Goal: Information Seeking & Learning: Learn about a topic

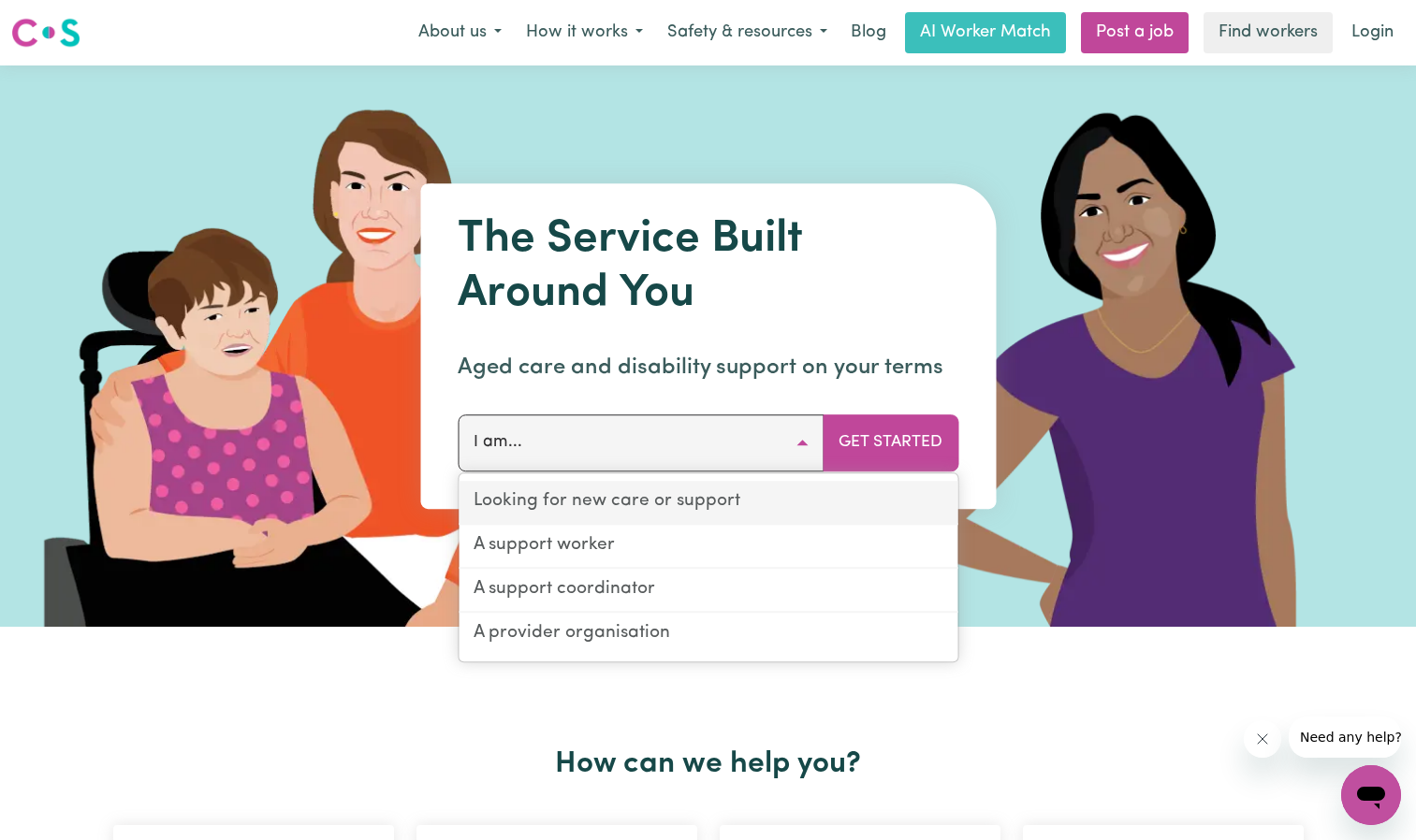
click at [614, 505] on link "Looking for new care or support" at bounding box center [708, 502] width 499 height 44
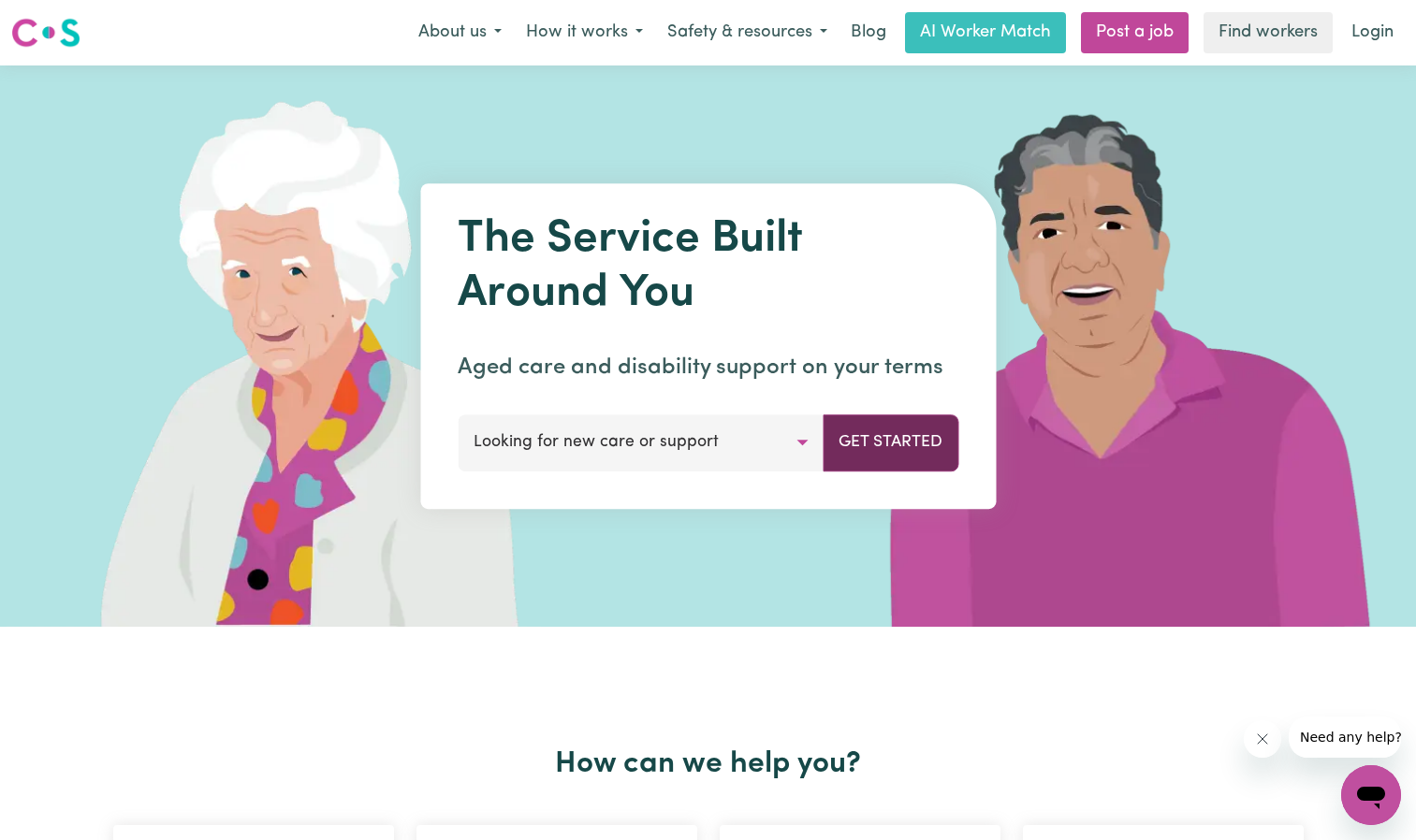
click at [877, 448] on button "Get Started" at bounding box center [890, 442] width 136 height 56
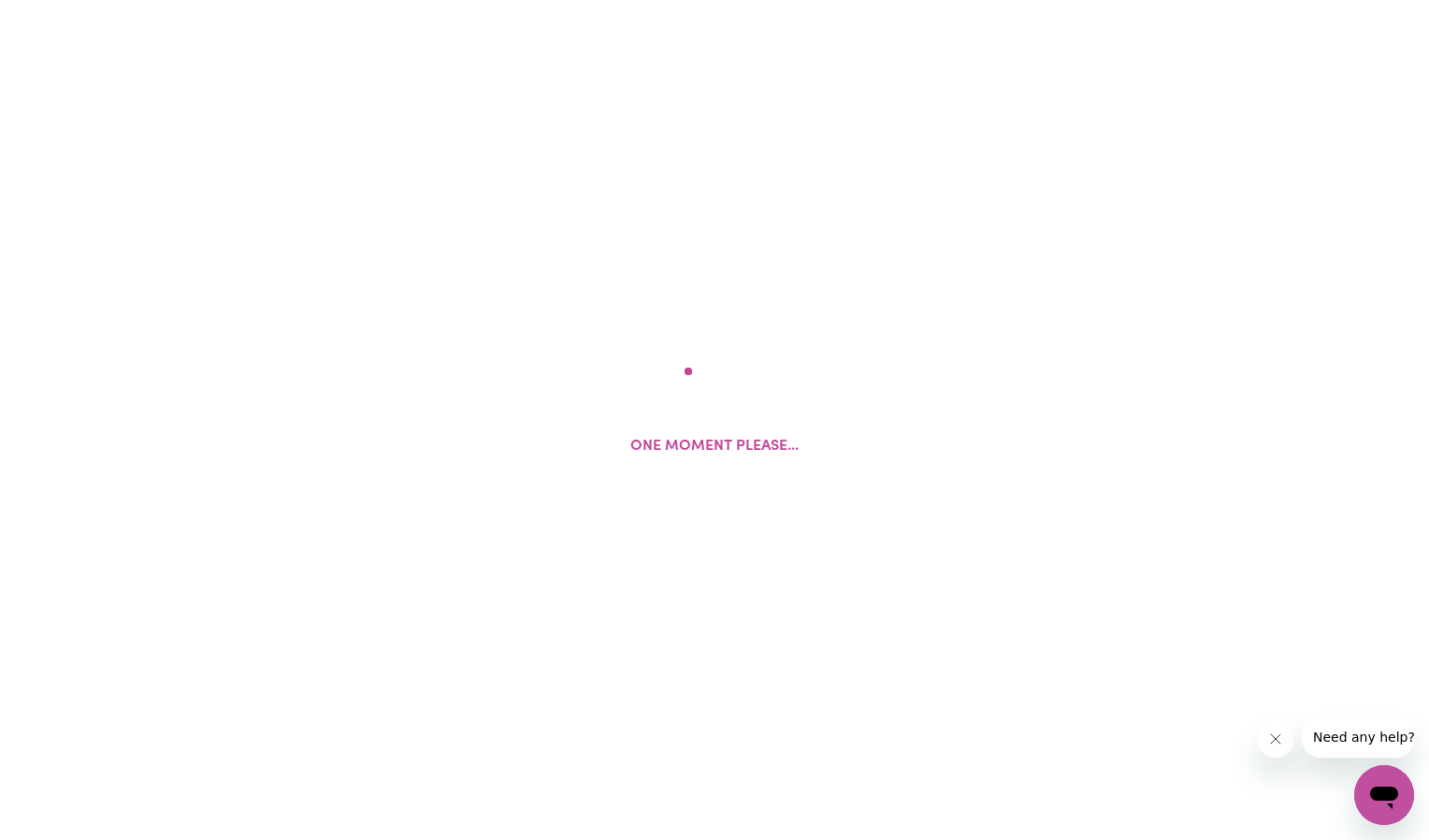
click at [877, 448] on div "One moment please..." at bounding box center [714, 420] width 1429 height 840
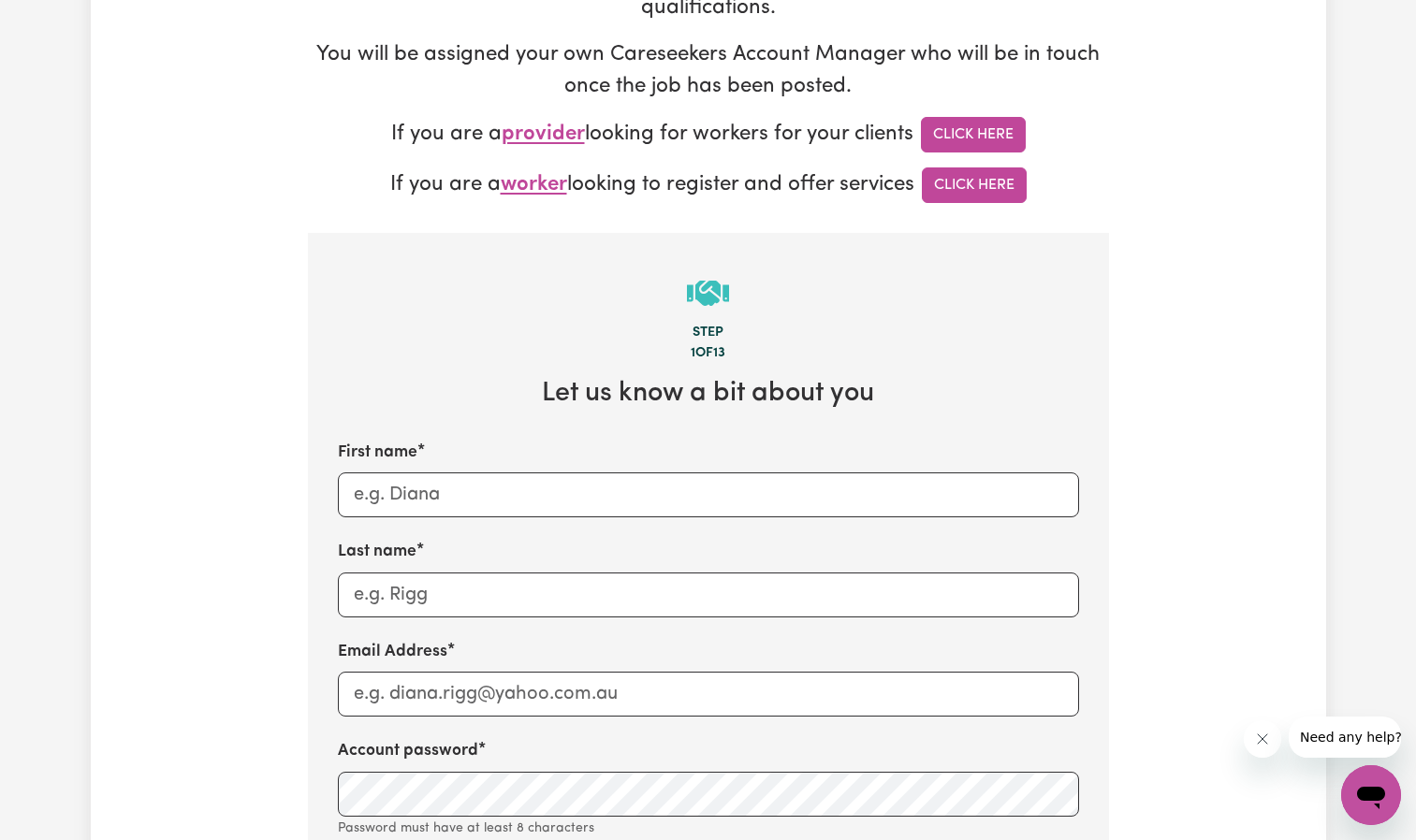
scroll to position [374, 0]
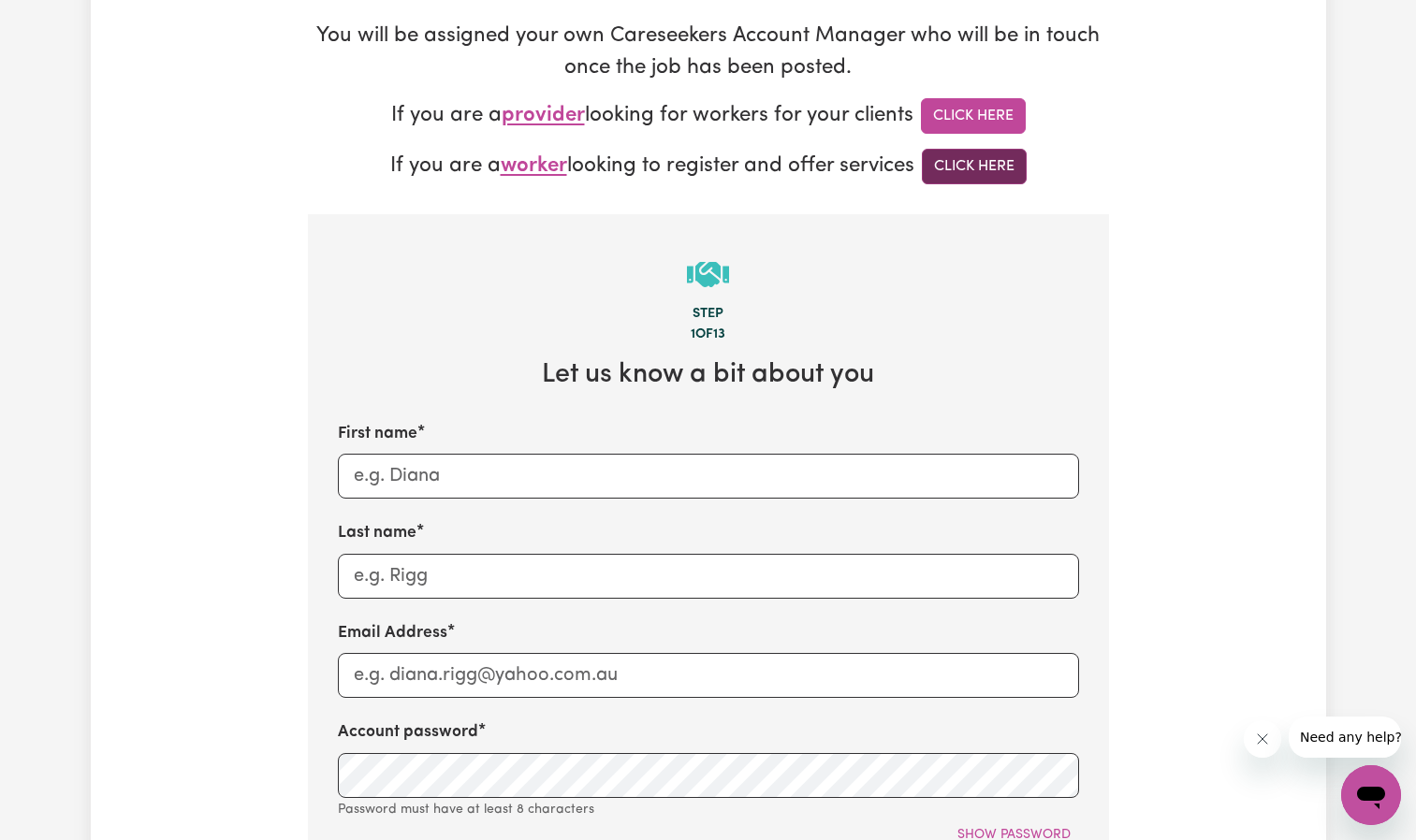
click at [992, 174] on link "Click Here" at bounding box center [974, 166] width 104 height 35
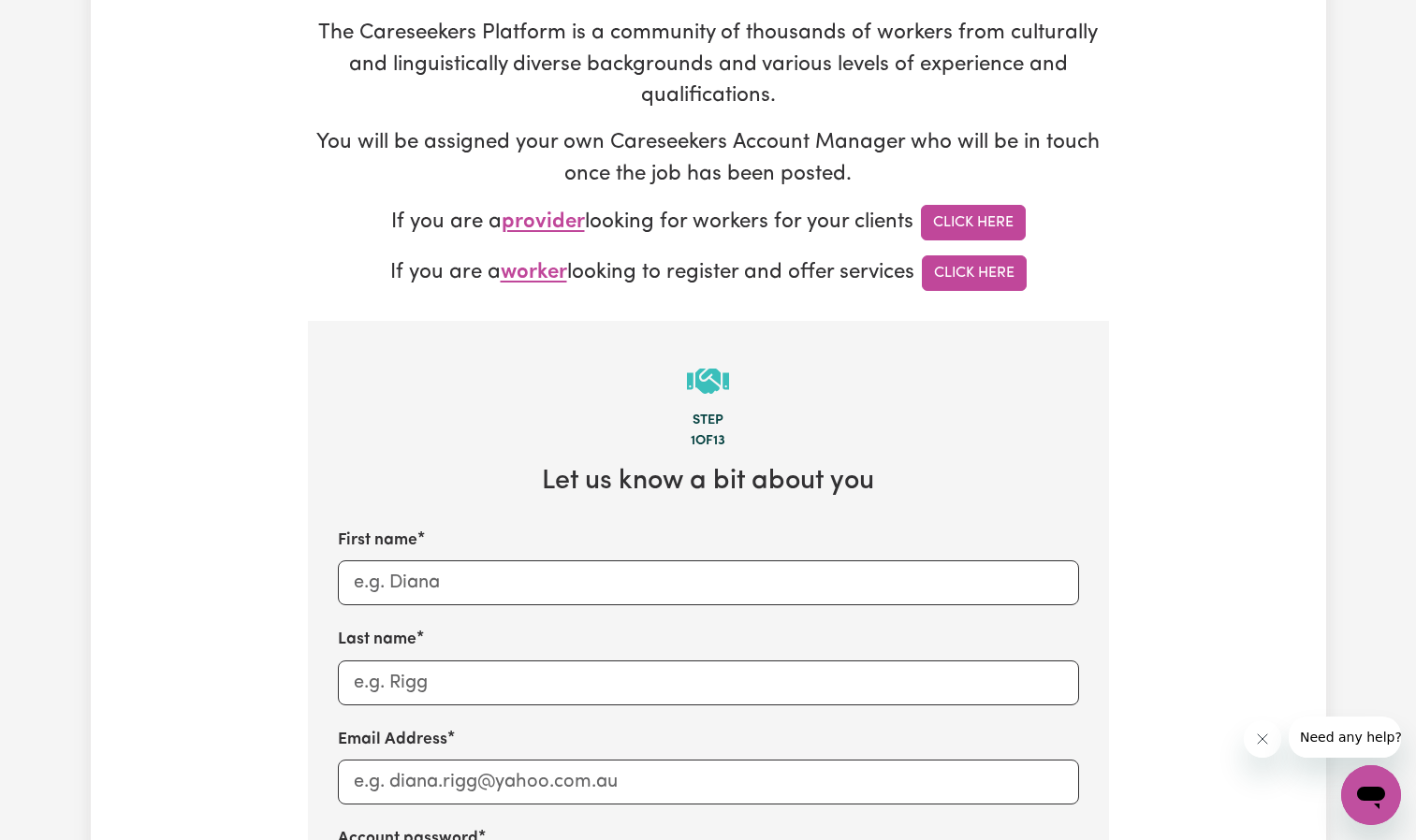
scroll to position [0, 0]
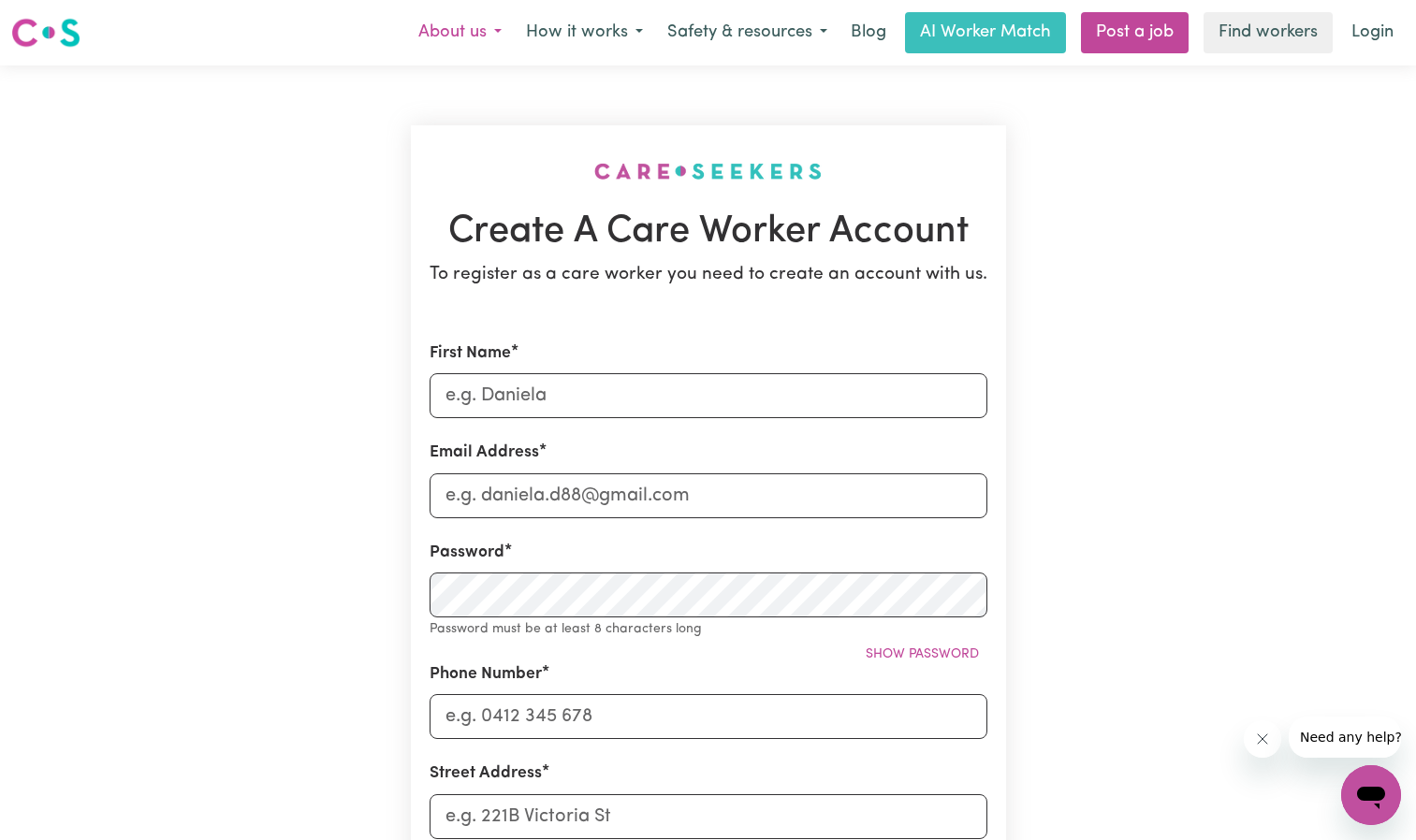
click at [498, 38] on button "About us" at bounding box center [459, 32] width 107 height 39
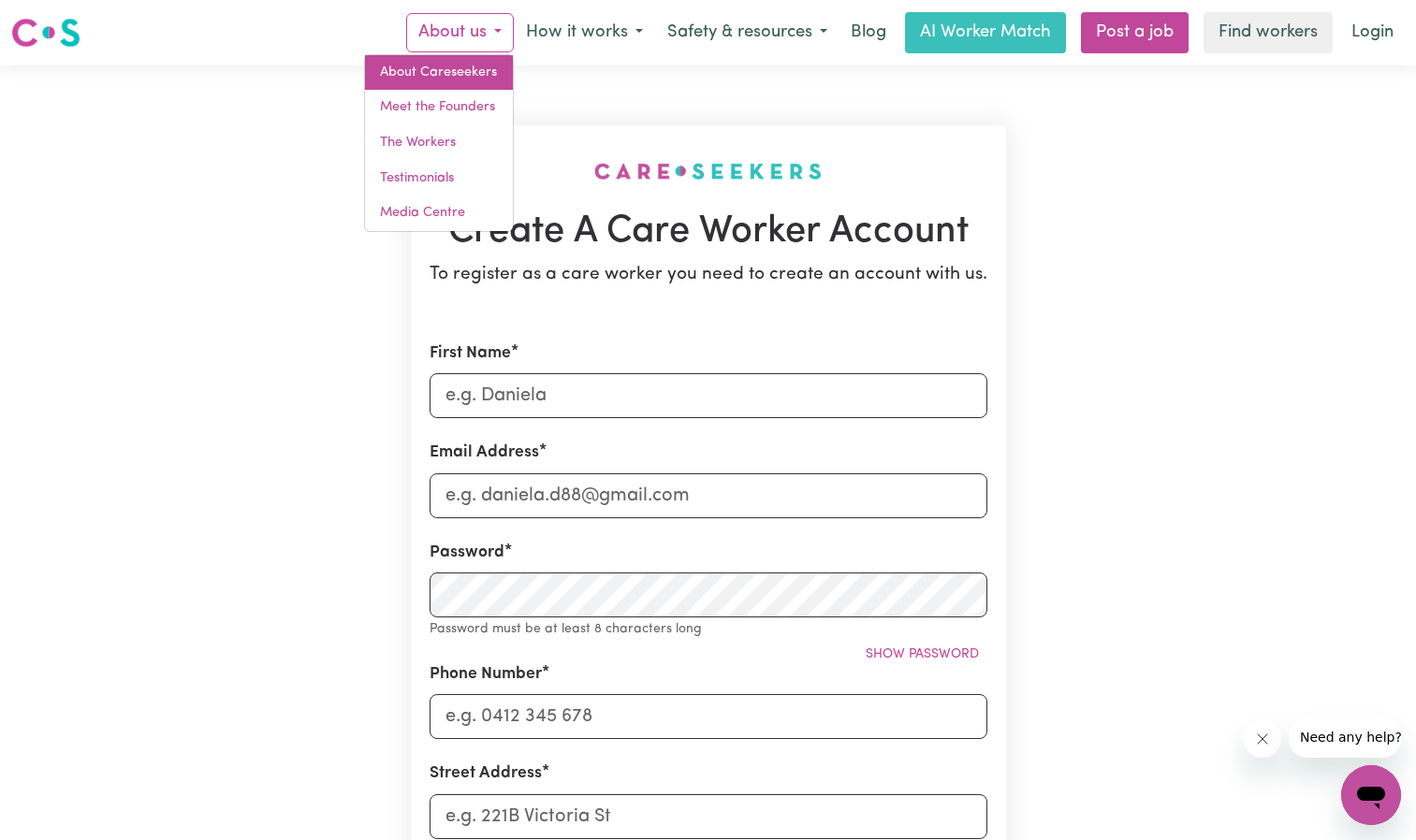
click at [471, 82] on link "About Careseekers" at bounding box center [439, 72] width 148 height 35
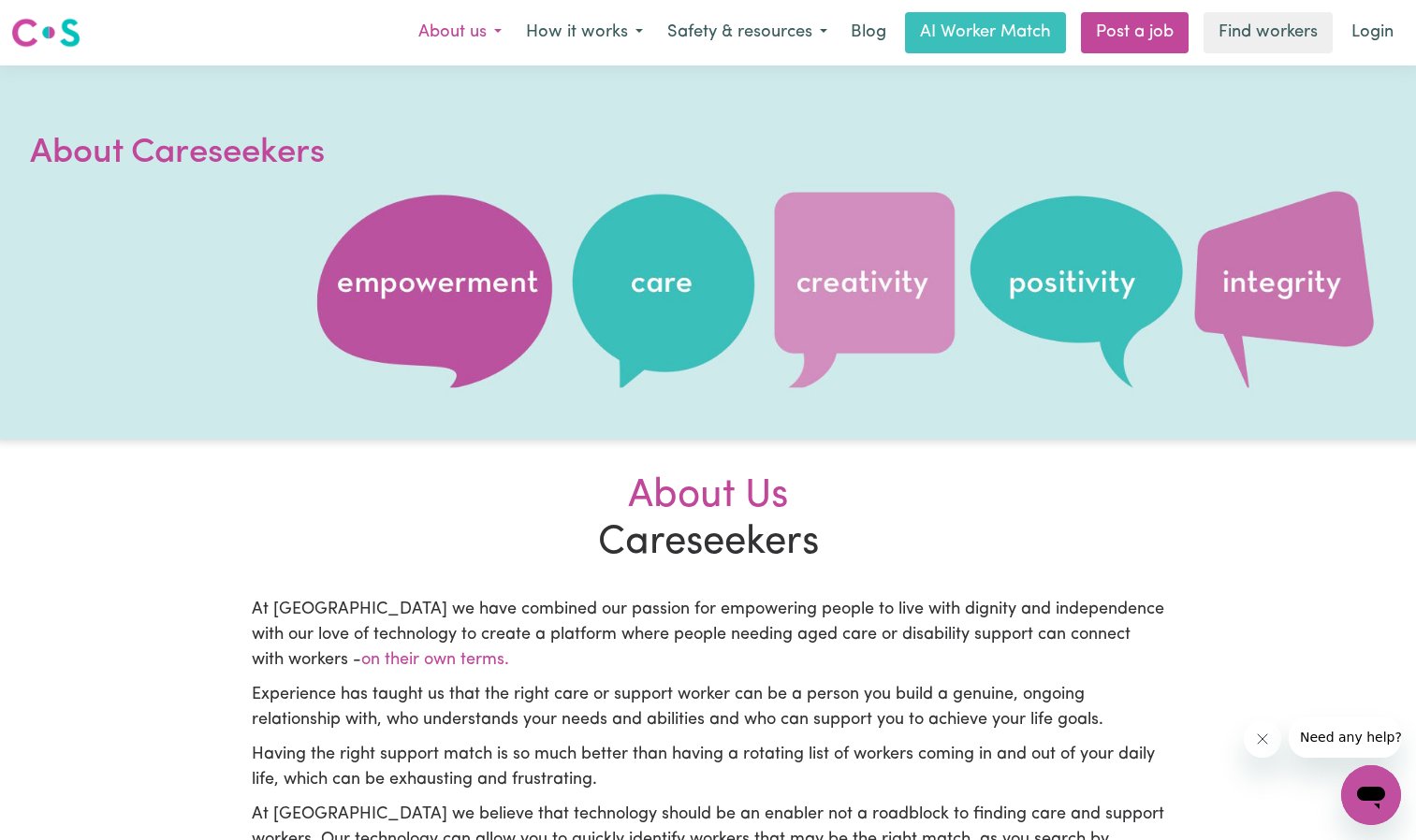
click at [494, 31] on button "About us" at bounding box center [459, 32] width 107 height 39
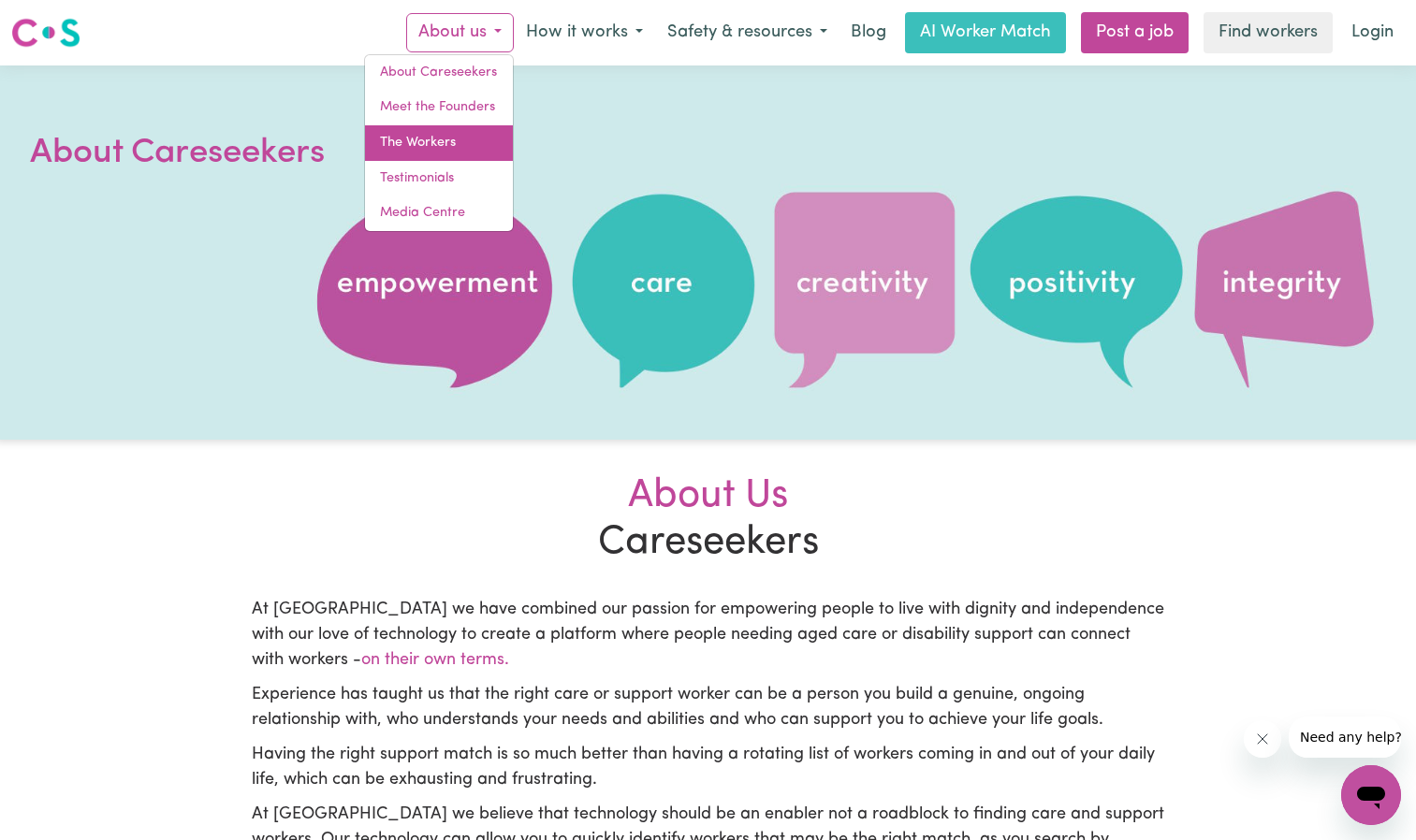
click at [459, 139] on link "The Workers" at bounding box center [439, 142] width 148 height 35
